Goal: Check status

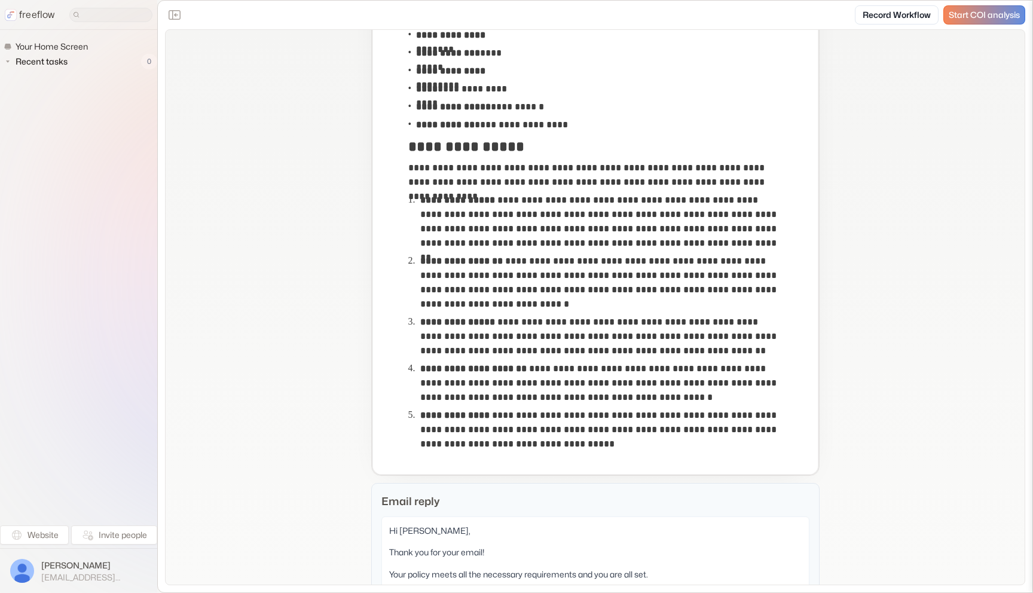
scroll to position [256, 0]
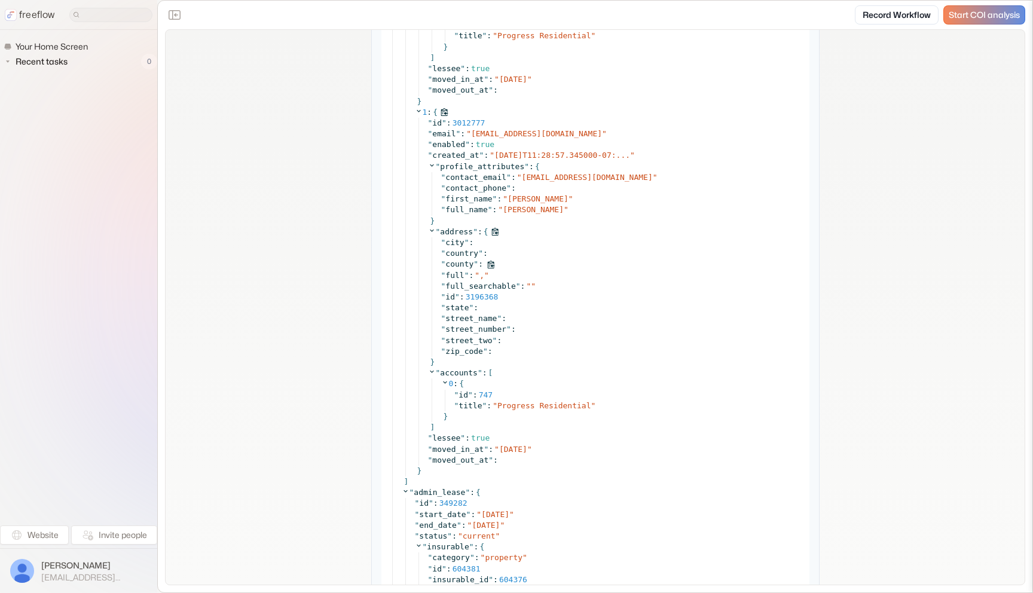
scroll to position [3039, 0]
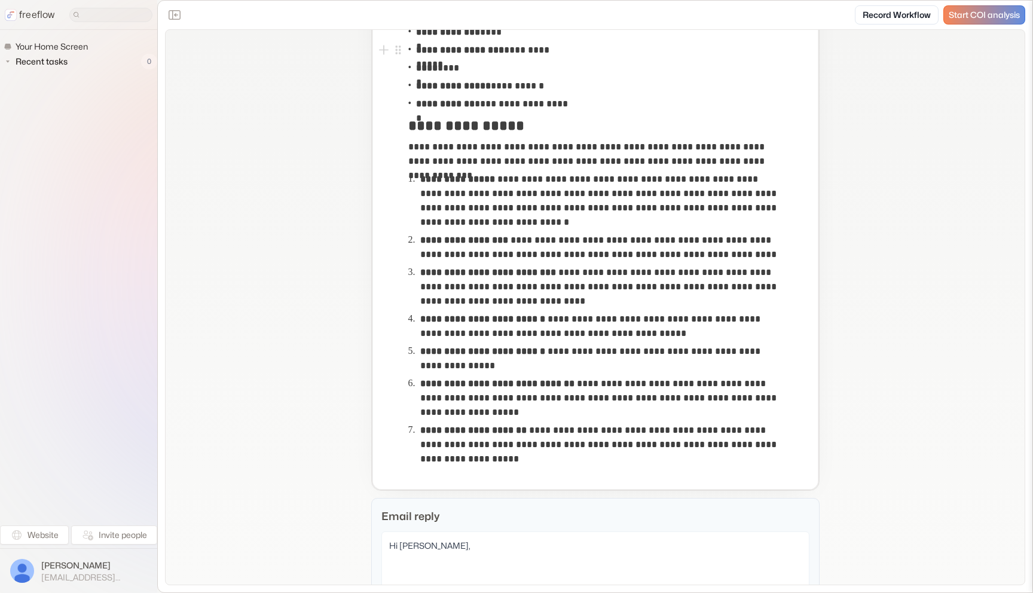
scroll to position [277, 0]
